Goal: Task Accomplishment & Management: Manage account settings

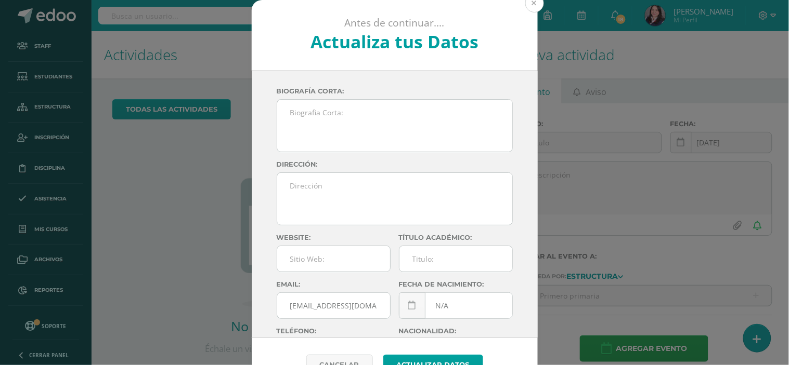
click at [531, 4] on button at bounding box center [534, 3] width 19 height 19
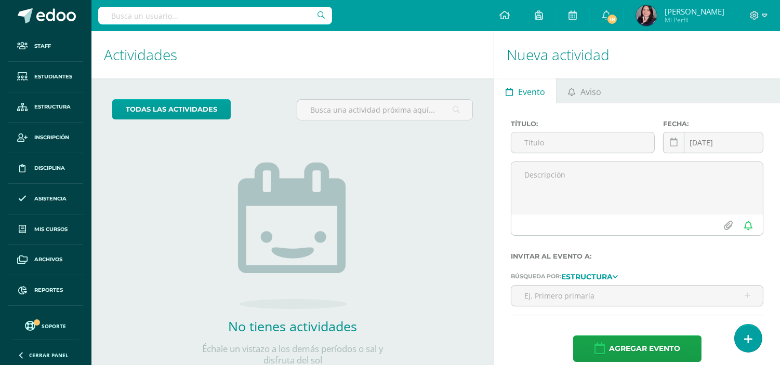
click at [227, 16] on input "text" at bounding box center [215, 16] width 234 height 18
click at [195, 17] on input "jacob sam" at bounding box center [215, 16] width 234 height 18
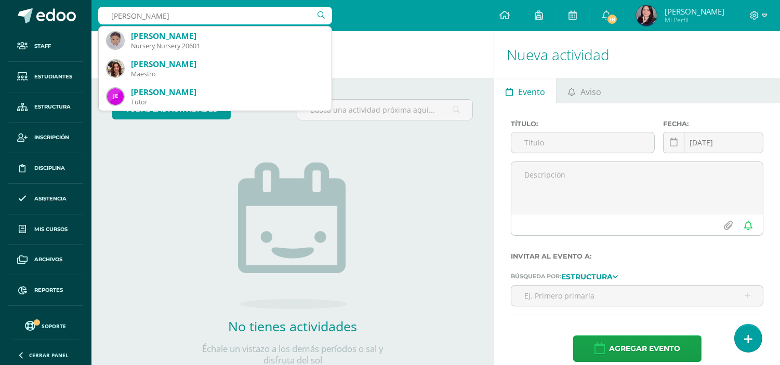
type input "jacob sa"
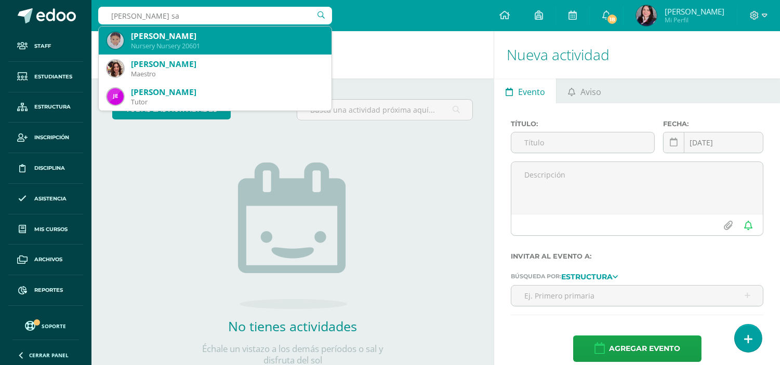
click at [186, 38] on div "Jacob Samuel Dubois Delgado" at bounding box center [227, 36] width 192 height 11
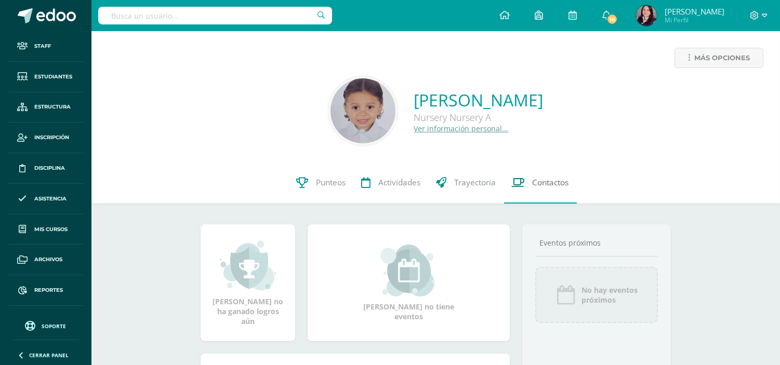
click at [538, 185] on span "Contactos" at bounding box center [551, 182] width 36 height 11
click at [414, 132] on link "Ver información personal..." at bounding box center [461, 129] width 95 height 10
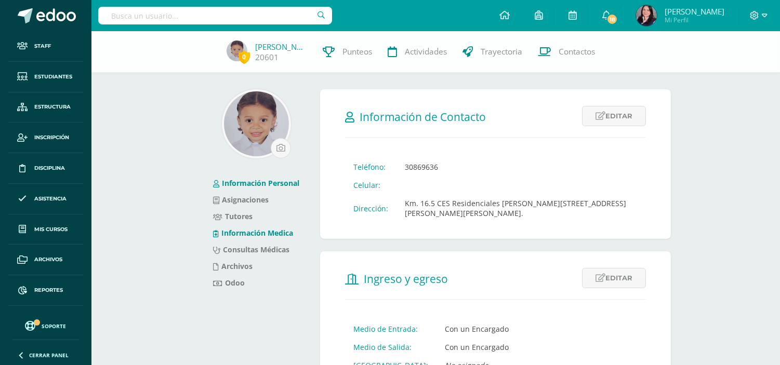
click at [252, 231] on link "Información Medica" at bounding box center [253, 233] width 80 height 10
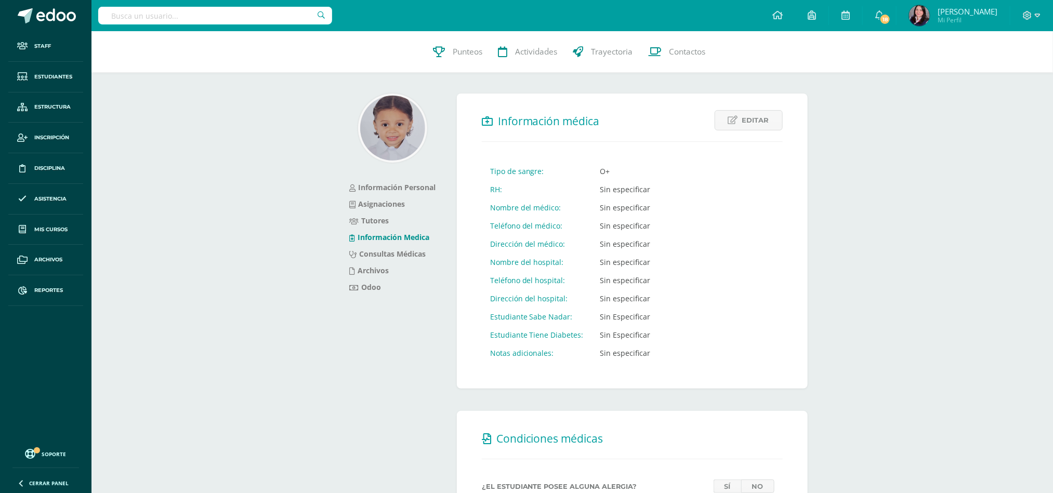
click at [239, 11] on input "text" at bounding box center [215, 16] width 234 height 18
type input "mathias estrada"
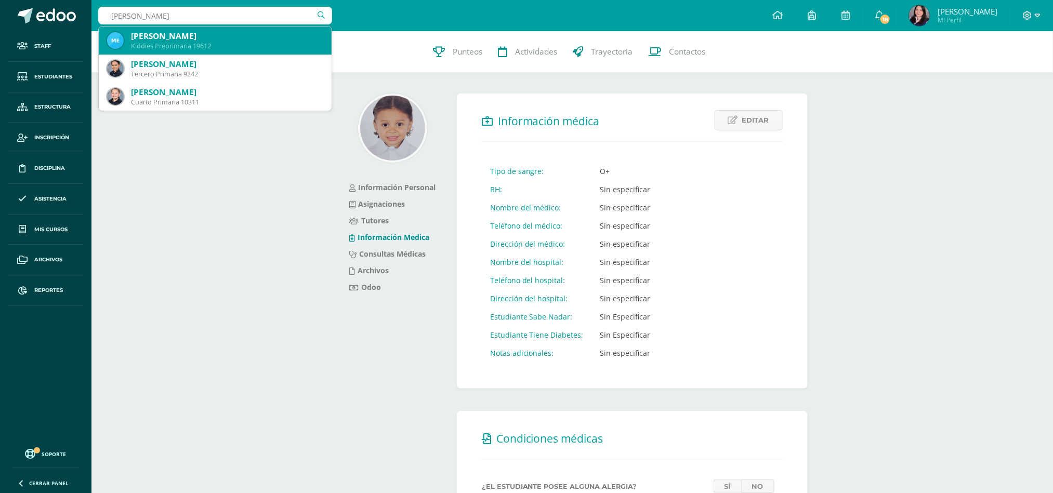
click at [207, 42] on div "Kiddies Preprimaria 19612" at bounding box center [227, 46] width 192 height 9
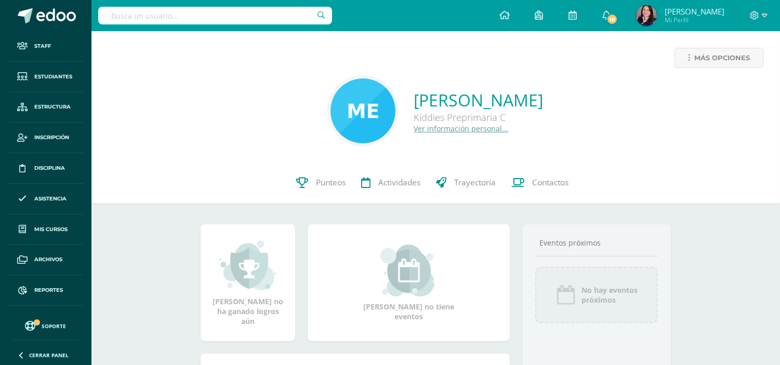
click at [414, 130] on link "Ver información personal..." at bounding box center [461, 129] width 95 height 10
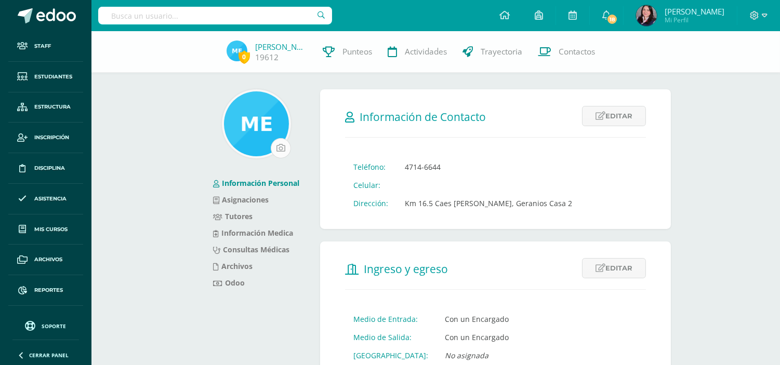
click at [282, 151] on input "file" at bounding box center [280, 148] width 19 height 19
type input "C:\fakepath\WhatsApp Image 2025-08-12 at 11.17.38 AM.jpeg"
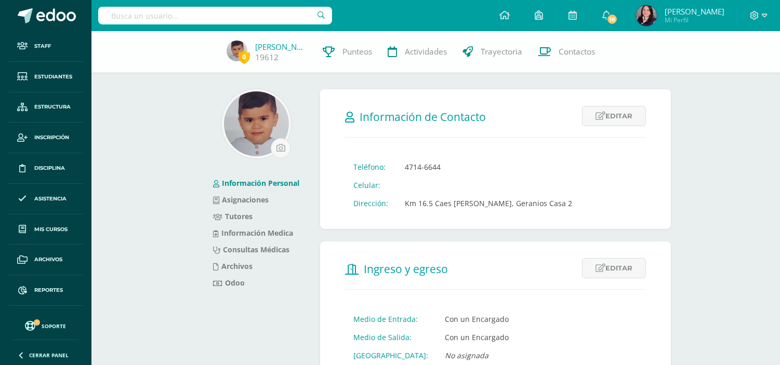
click at [267, 184] on link "Información Personal" at bounding box center [256, 183] width 86 height 10
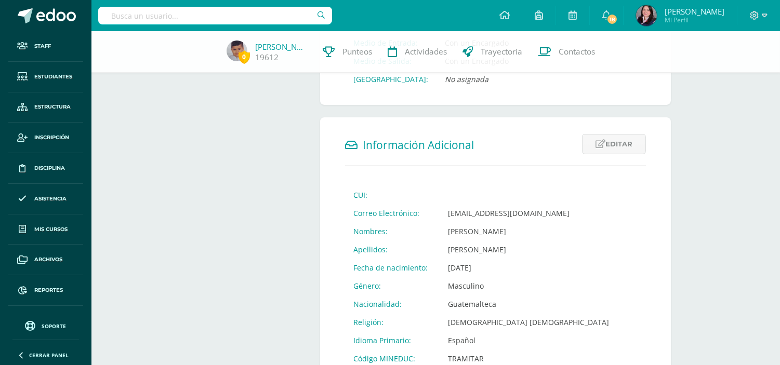
scroll to position [289, 0]
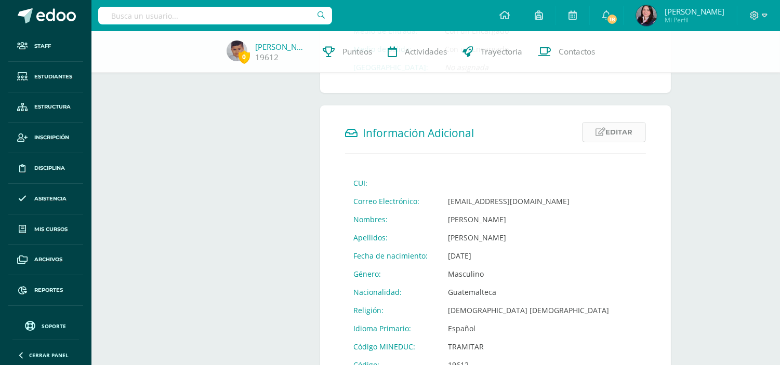
click at [596, 125] on link "Editar" at bounding box center [614, 132] width 64 height 20
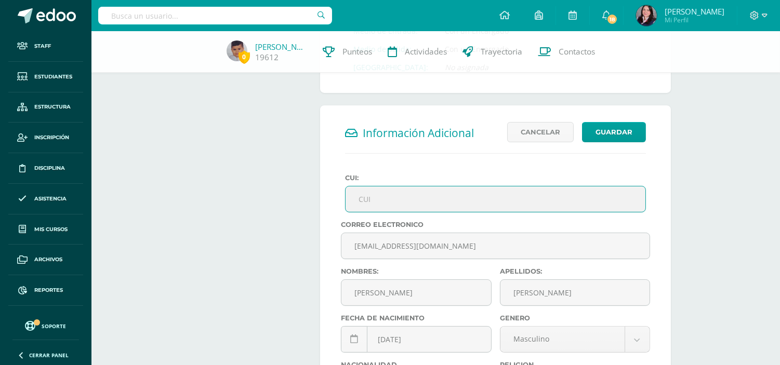
click at [412, 199] on input "CUI:" at bounding box center [496, 199] width 300 height 25
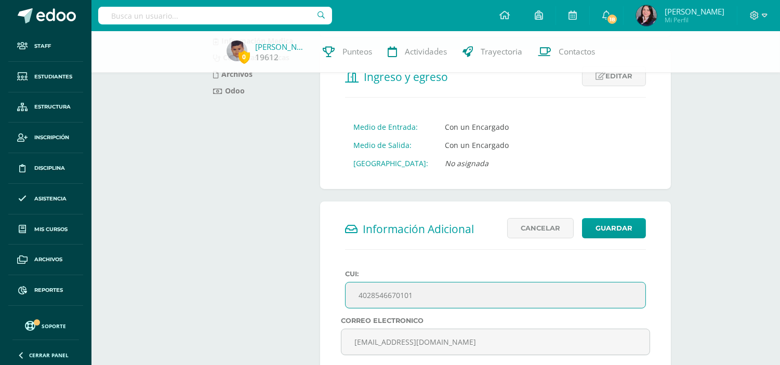
scroll to position [191, 0]
type input "4028546670101"
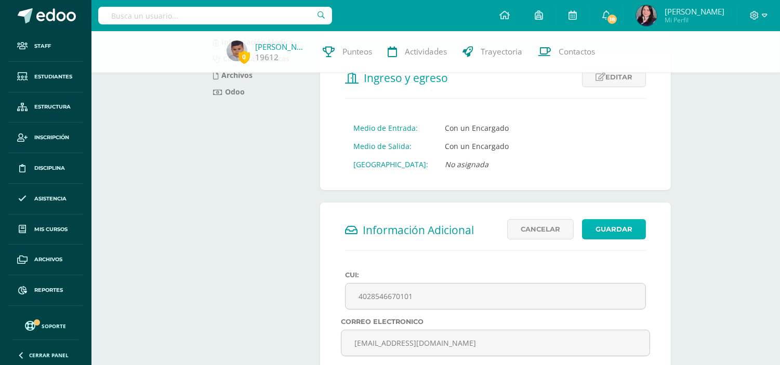
click at [617, 222] on button "Guardar" at bounding box center [614, 229] width 64 height 20
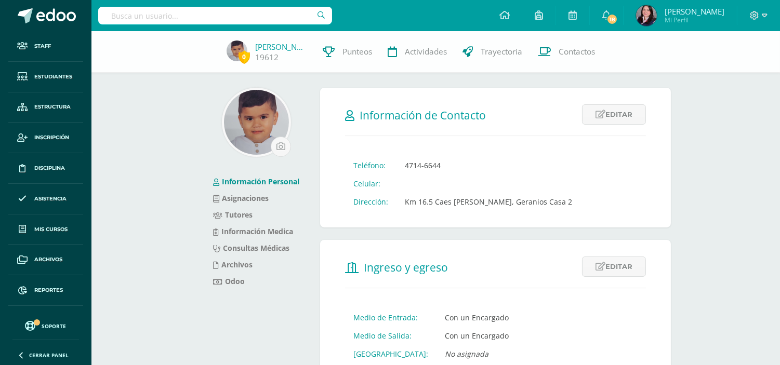
scroll to position [0, 0]
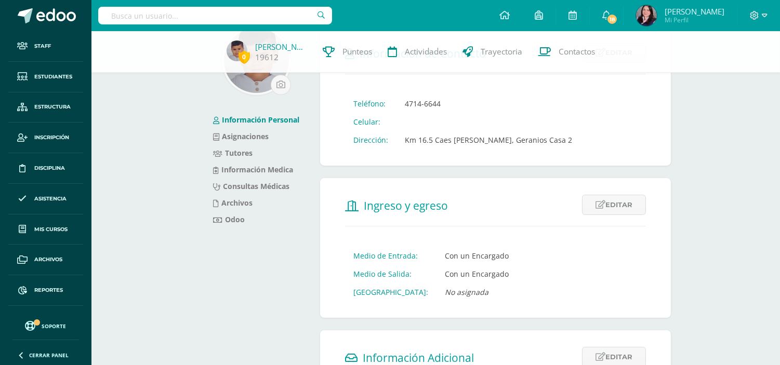
scroll to position [115, 0]
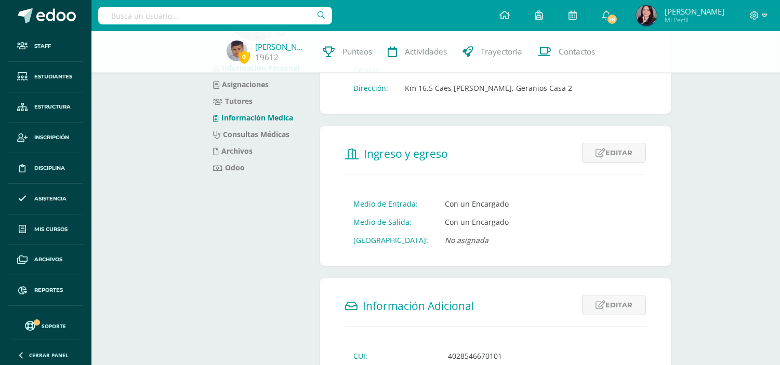
click at [261, 113] on link "Información Medica" at bounding box center [253, 118] width 80 height 10
